Goal: Task Accomplishment & Management: Complete application form

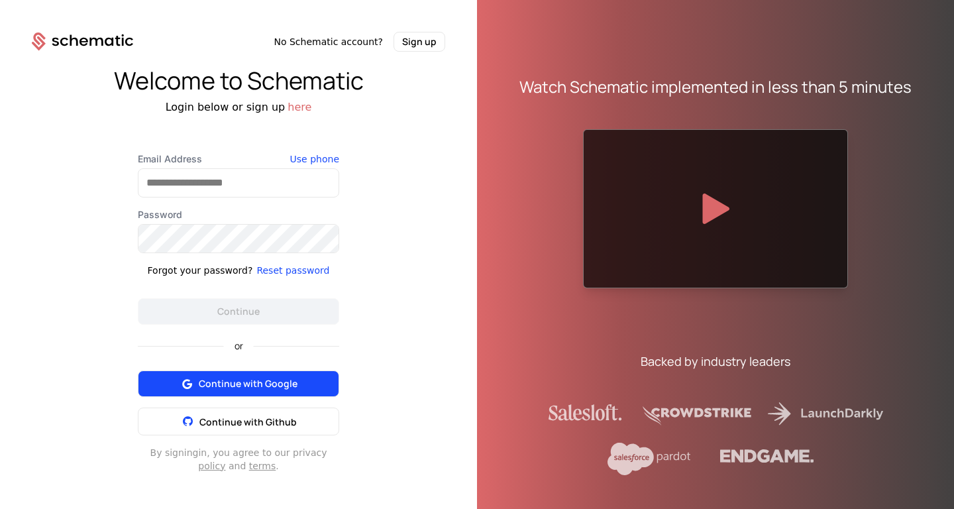
click at [305, 283] on button "Continue with Google" at bounding box center [238, 383] width 201 height 26
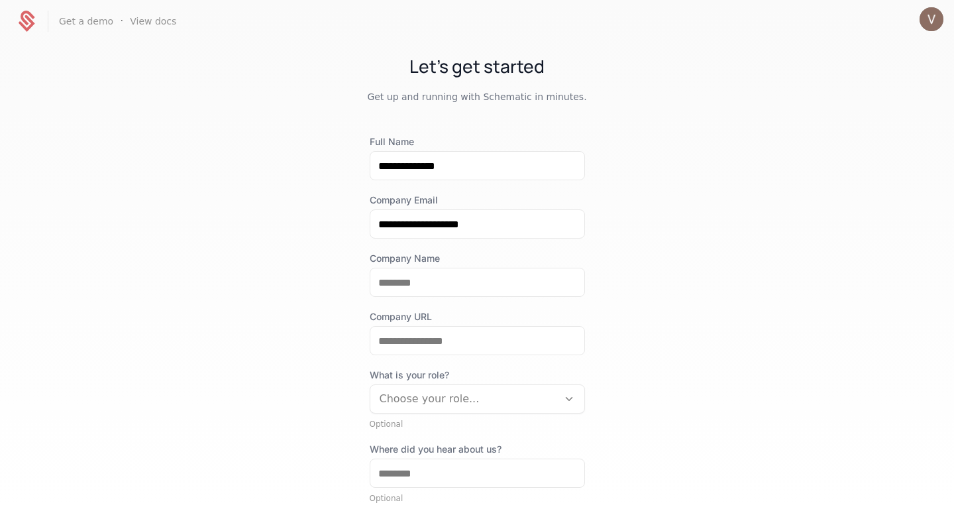
scroll to position [30, 0]
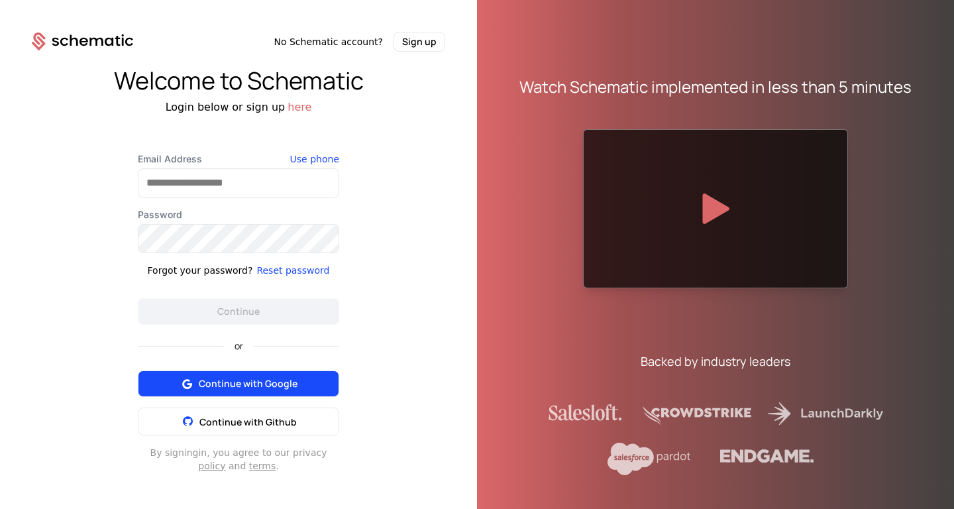
click at [266, 388] on span "Continue with Google" at bounding box center [248, 383] width 99 height 13
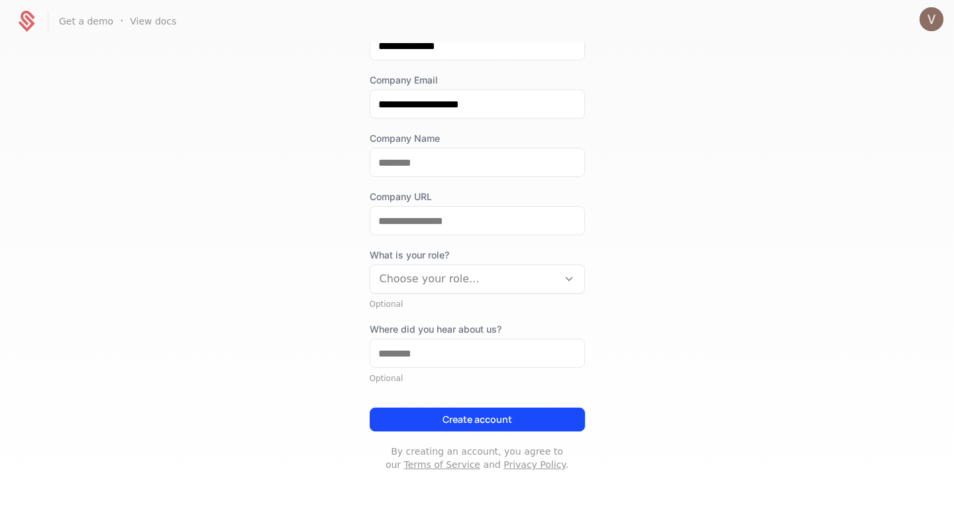
scroll to position [121, 0]
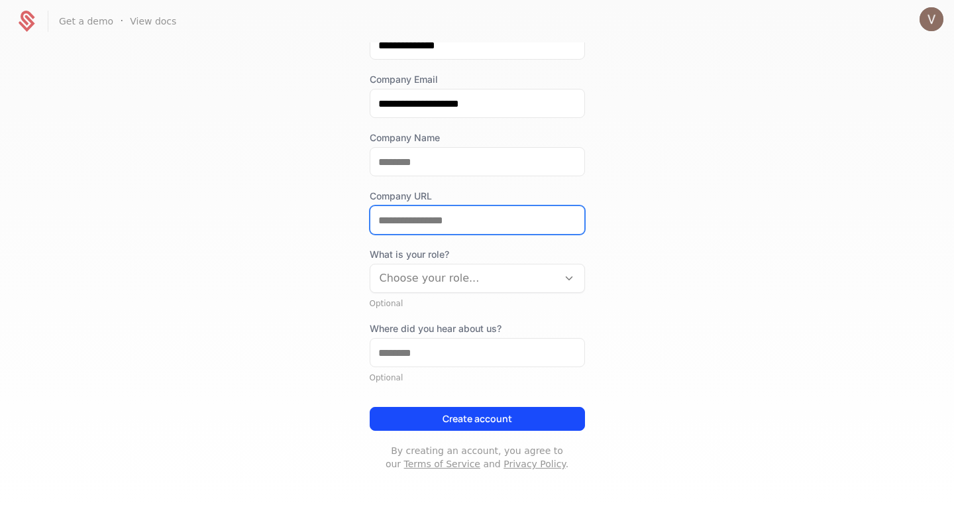
click at [502, 215] on input "Company URL" at bounding box center [477, 220] width 214 height 28
type input "**********"
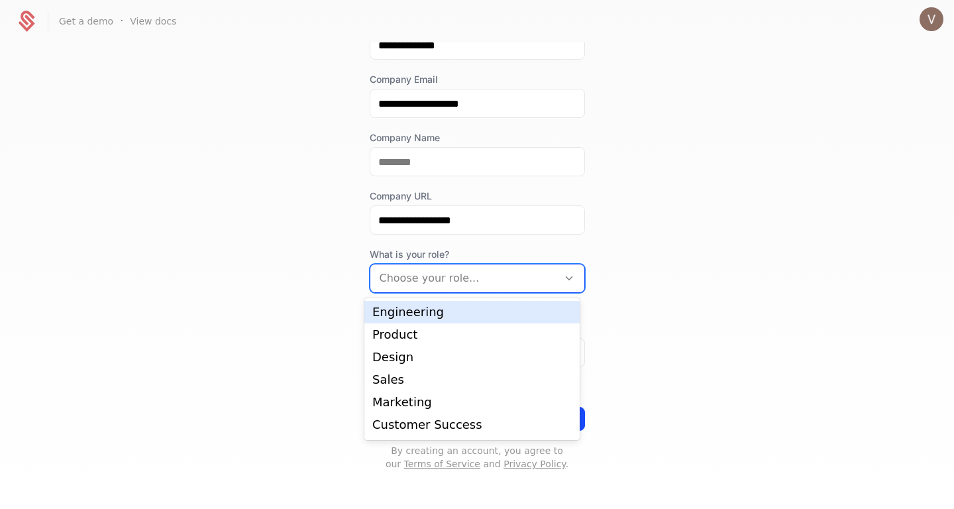
click at [520, 276] on div at bounding box center [464, 278] width 169 height 19
click at [515, 313] on div "Engineering" at bounding box center [471, 312] width 199 height 12
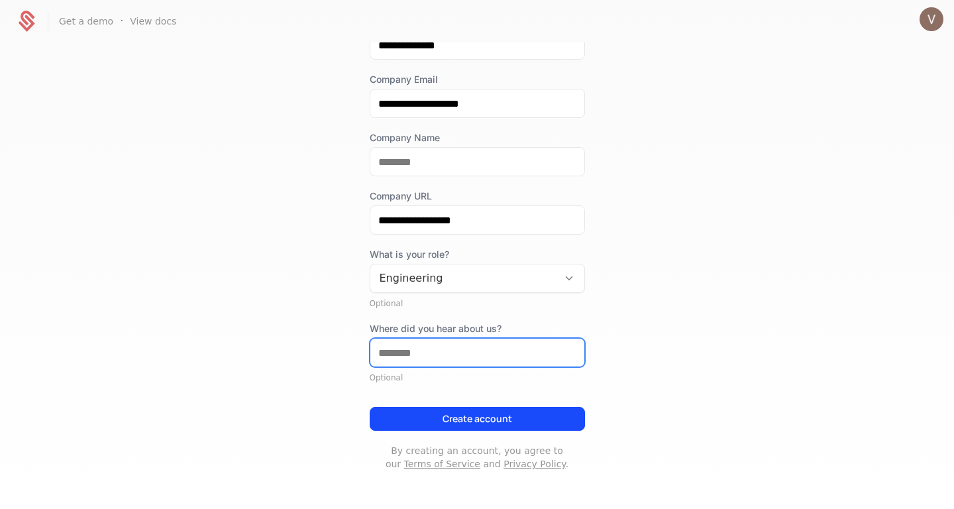
click at [511, 355] on input "Where did you hear about us?" at bounding box center [477, 352] width 214 height 28
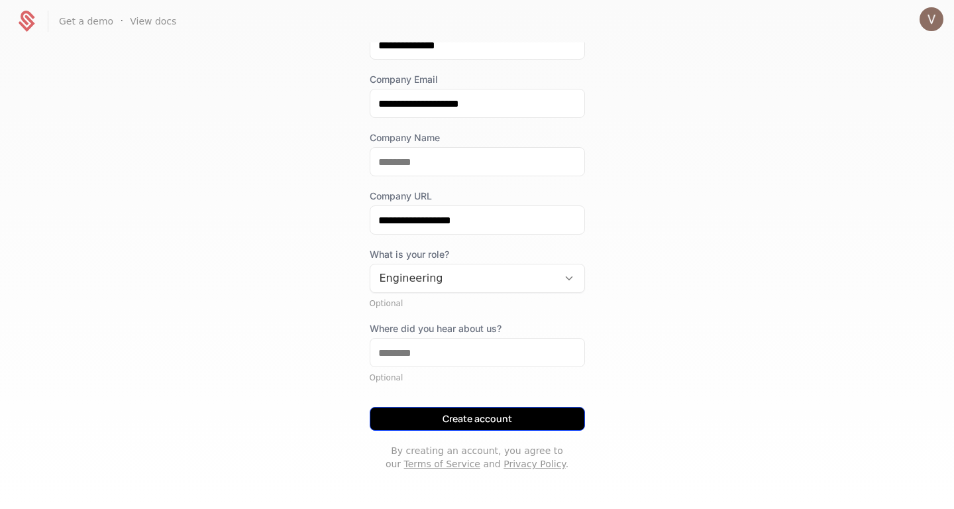
click at [506, 425] on button "Create account" at bounding box center [477, 419] width 215 height 24
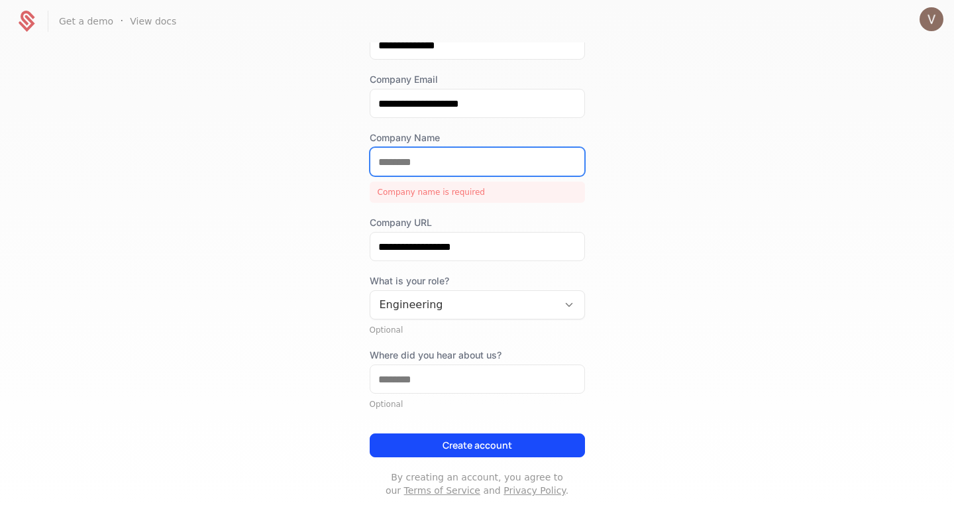
click at [451, 162] on input "Company Name" at bounding box center [477, 162] width 214 height 28
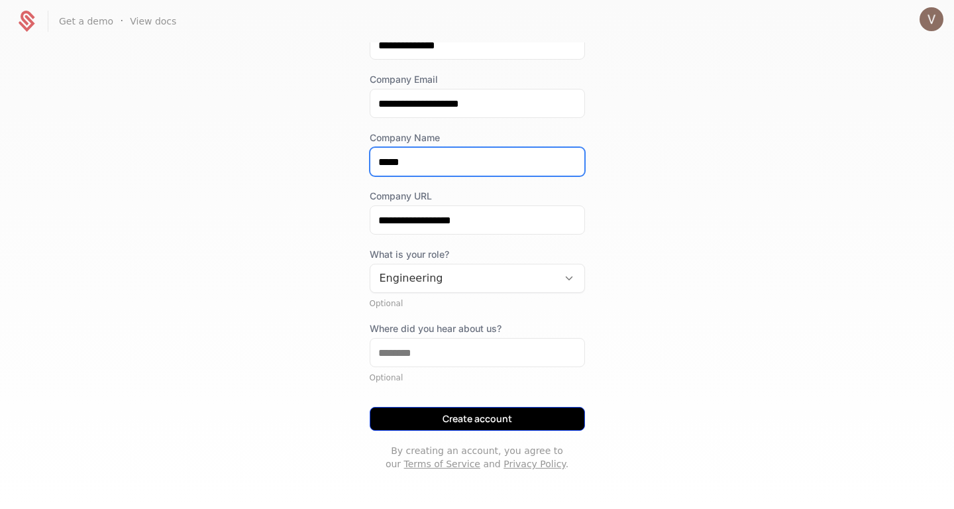
type input "*****"
click at [454, 429] on button "Create account" at bounding box center [477, 419] width 215 height 24
